Goal: Navigation & Orientation: Find specific page/section

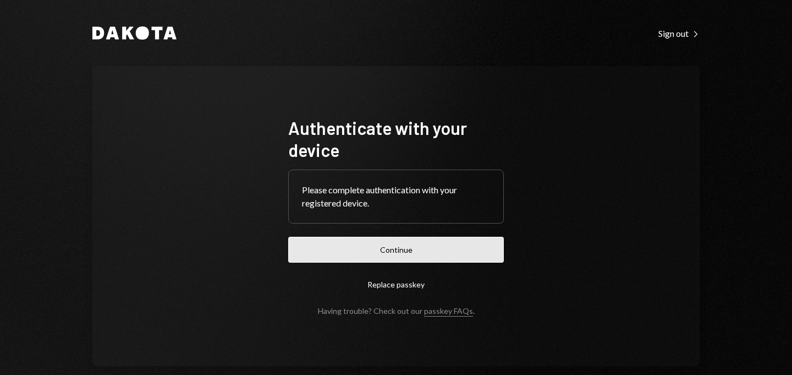
click at [397, 258] on button "Continue" at bounding box center [396, 250] width 216 height 26
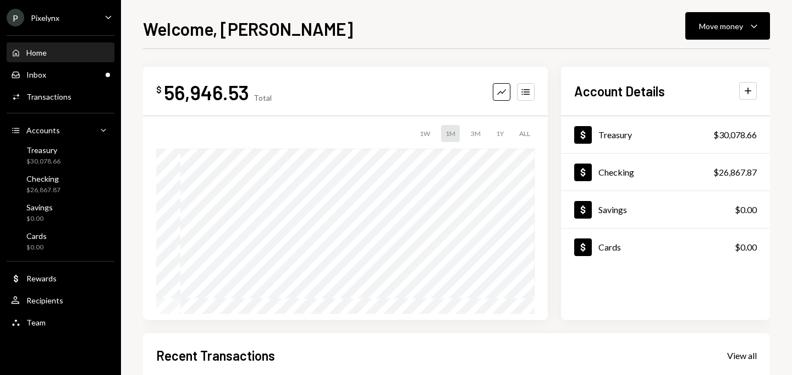
click at [52, 24] on div "P Pixelynx" at bounding box center [33, 18] width 53 height 18
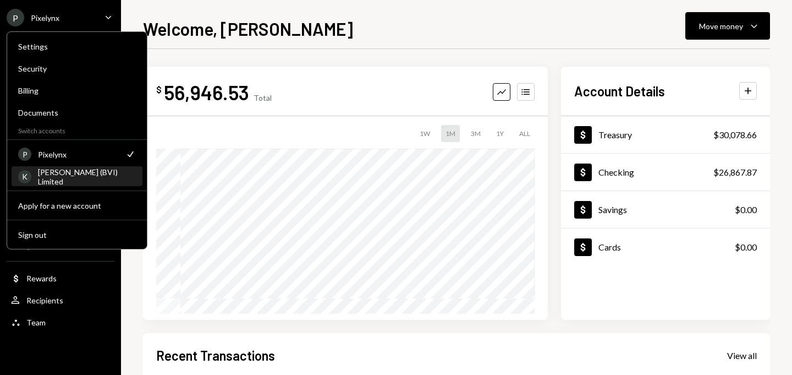
click at [72, 178] on div "[PERSON_NAME] (BVI) Limited" at bounding box center [87, 176] width 98 height 19
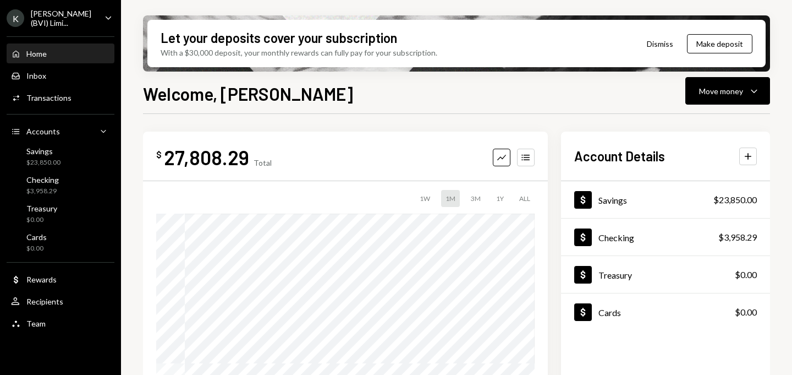
click at [94, 9] on div "[PERSON_NAME] (BVI) Limi..." at bounding box center [63, 18] width 65 height 19
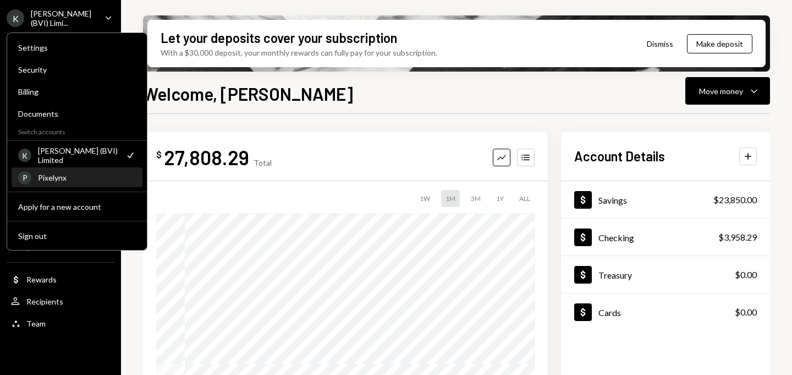
click at [70, 171] on div "P Pixelynx" at bounding box center [77, 177] width 118 height 19
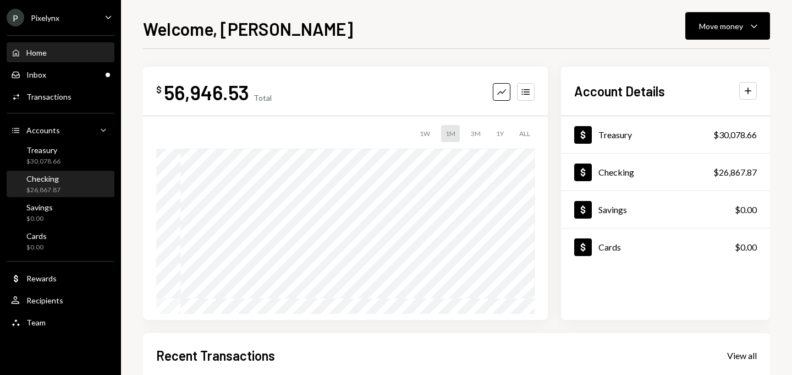
click at [63, 184] on div "Checking $26,867.87" at bounding box center [60, 184] width 99 height 21
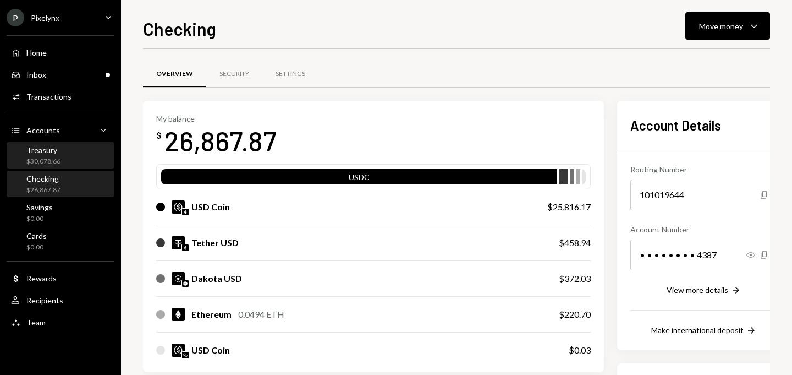
click at [55, 155] on div "Treasury $30,078.66" at bounding box center [43, 155] width 34 height 21
